Goal: Transaction & Acquisition: Book appointment/travel/reservation

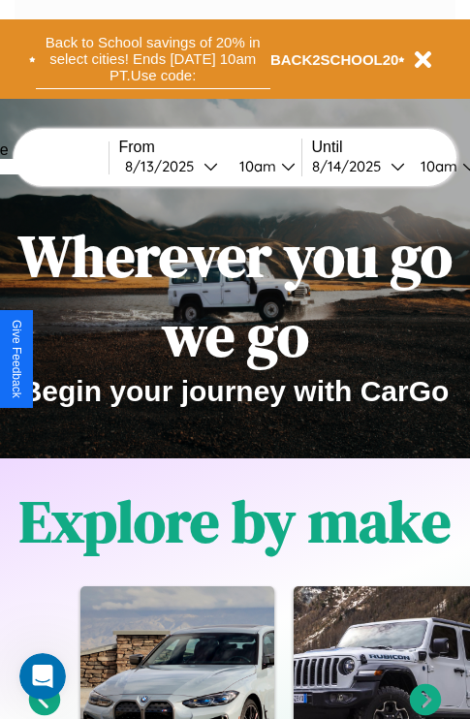
click at [152, 59] on button "Back to School savings of 20% in select cities! Ends [DATE] 10am PT. Use code:" at bounding box center [153, 59] width 234 height 60
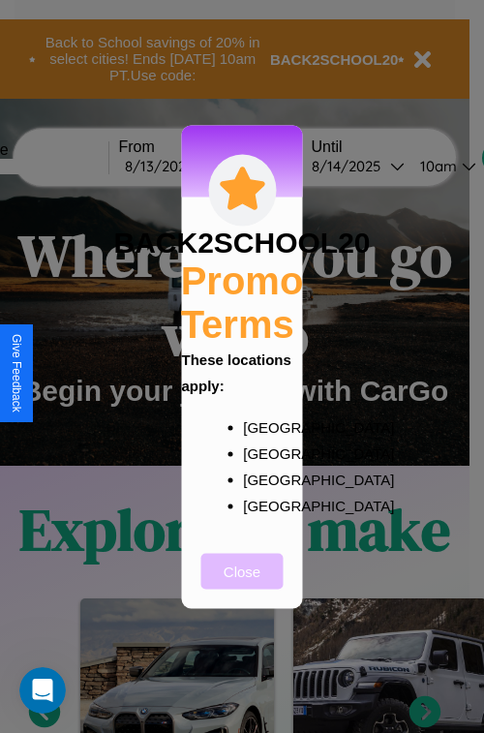
click at [242, 584] on button "Close" at bounding box center [242, 571] width 82 height 36
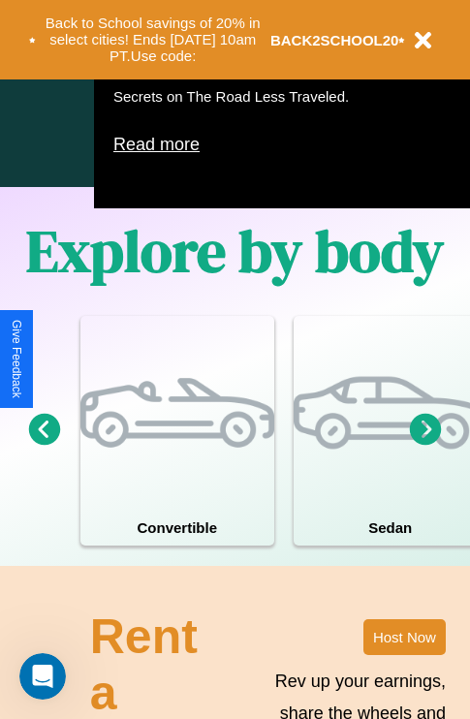
scroll to position [1245, 0]
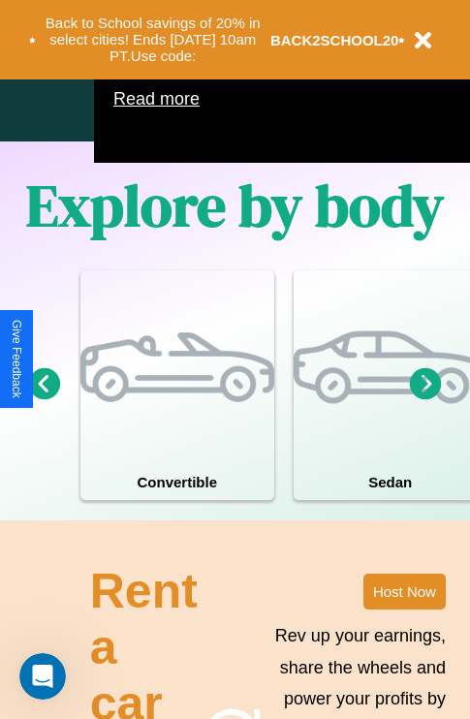
click at [425, 399] on icon at bounding box center [426, 383] width 32 height 32
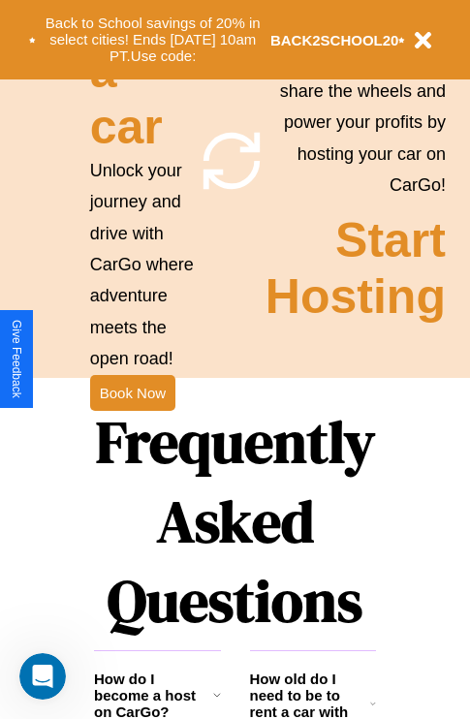
scroll to position [1886, 0]
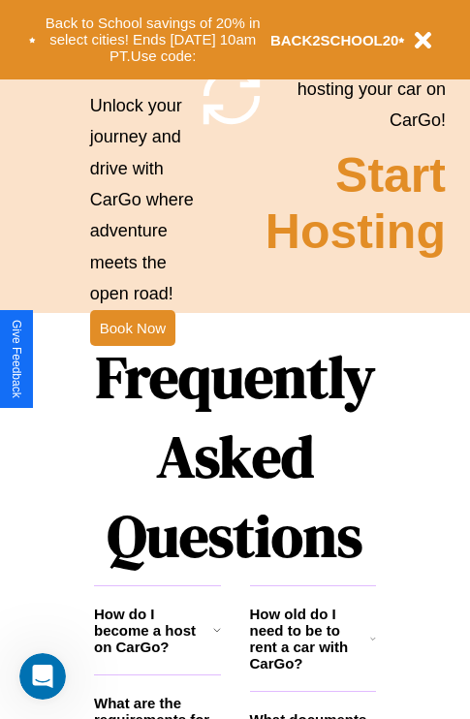
click at [132, 359] on h1 "Frequently Asked Questions" at bounding box center [235, 456] width 282 height 258
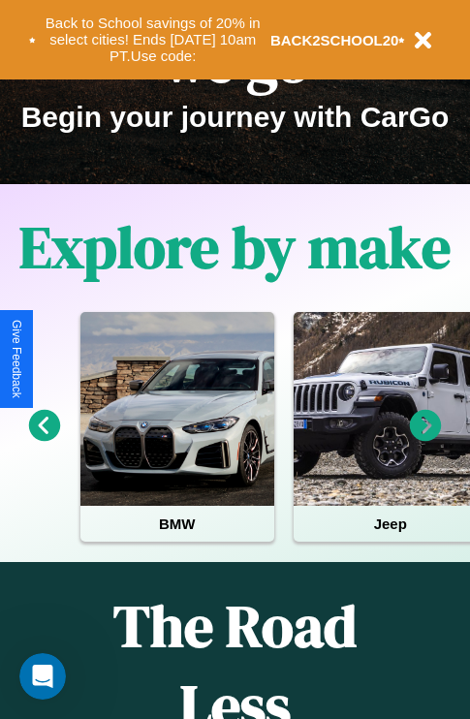
scroll to position [298, 0]
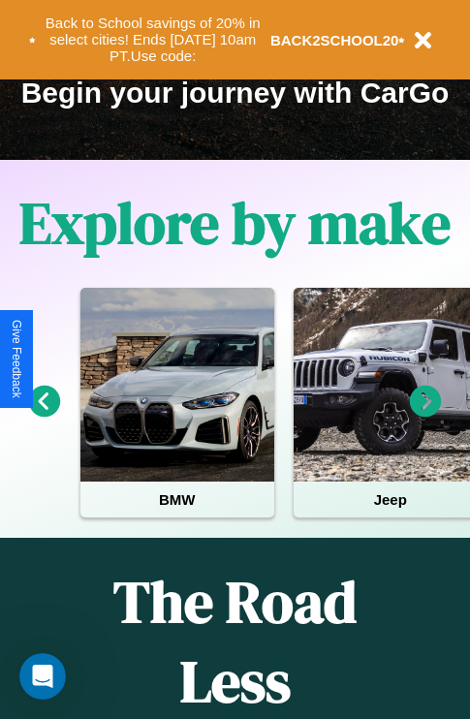
type input "******"
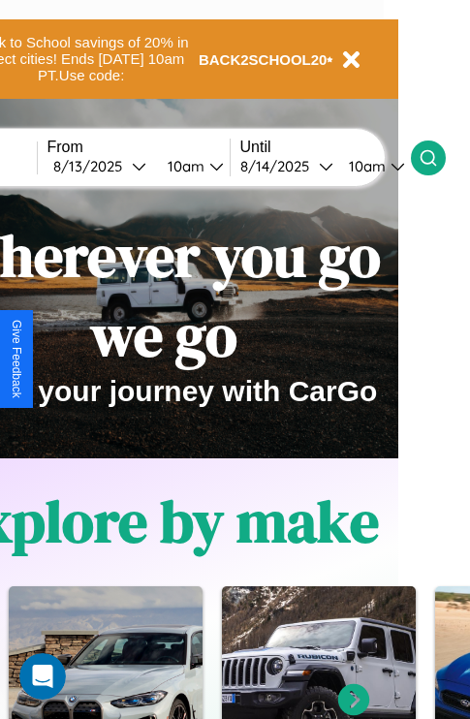
click at [438, 157] on icon at bounding box center [427, 157] width 19 height 19
